Goal: Task Accomplishment & Management: Manage account settings

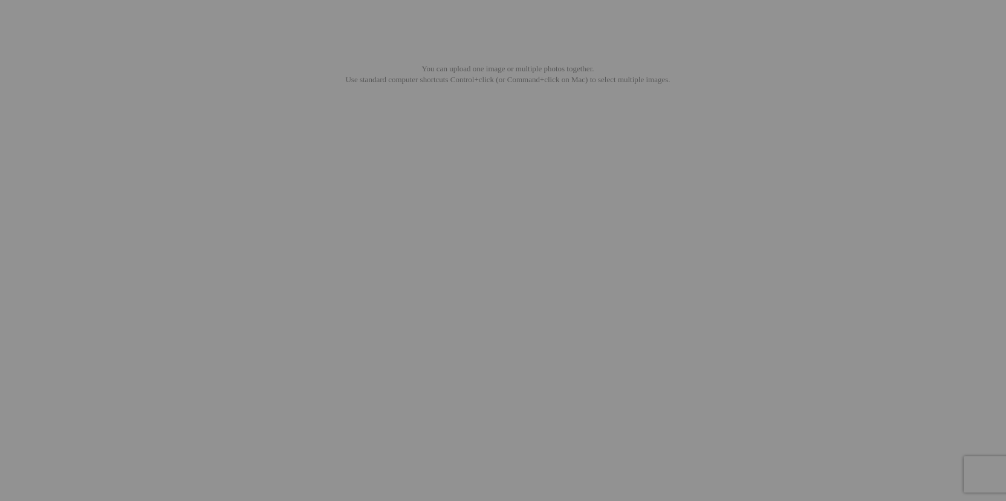
type input "Selection"
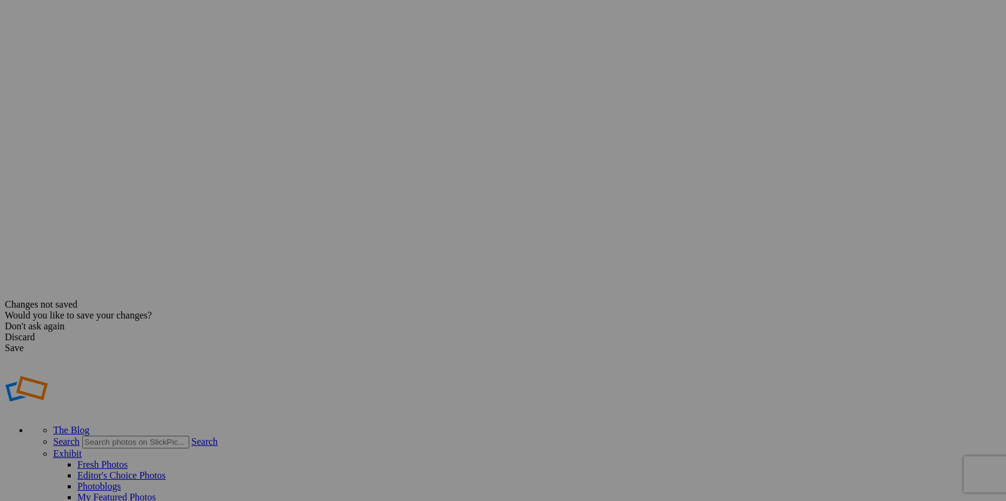
scroll to position [210, 0]
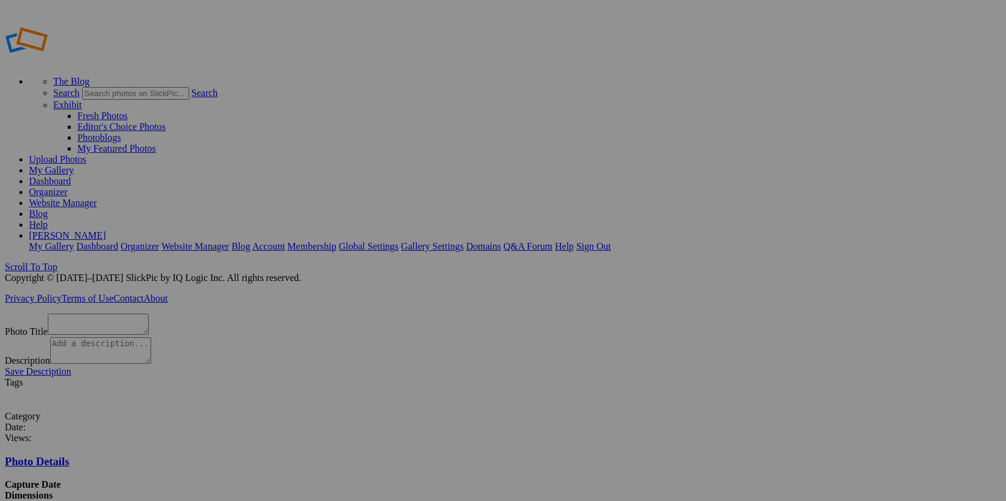
scroll to position [24, 0]
type textarea "_MG_9274"
